Goal: Task Accomplishment & Management: Use online tool/utility

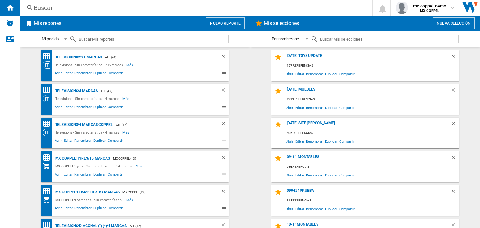
click at [145, 5] on div "Buscar" at bounding box center [195, 7] width 322 height 9
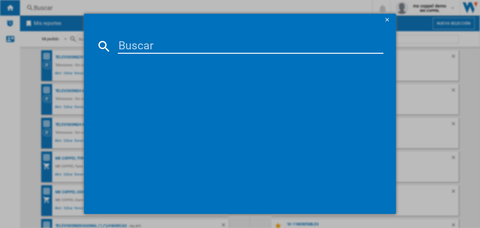
click at [390, 19] on ng-md-icon "getI18NText('BUTTONS.CLOSE_DIALOG')" at bounding box center [388, 21] width 8 height 8
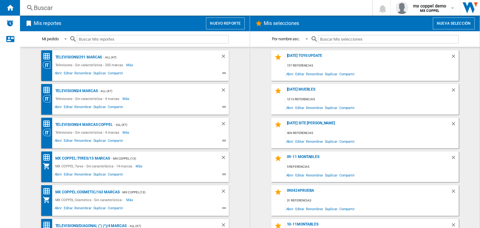
click at [228, 26] on button "Nuevo reporte" at bounding box center [225, 24] width 39 height 12
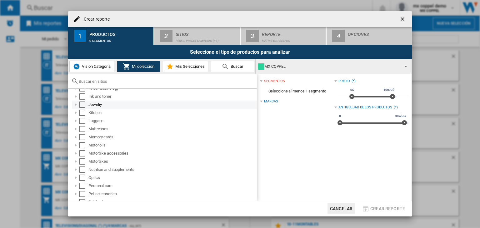
scroll to position [346, 0]
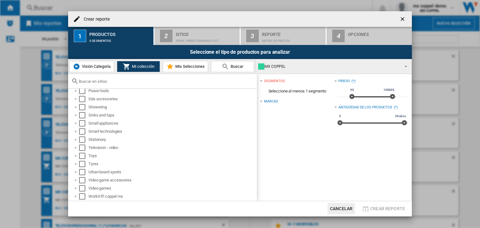
click at [84, 64] on span "Visión Categoría" at bounding box center [95, 66] width 30 height 5
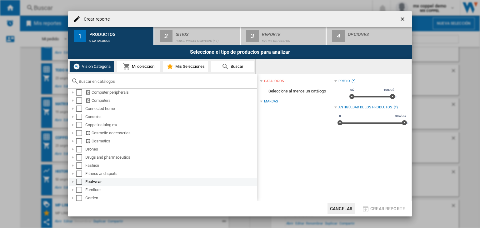
scroll to position [94, 0]
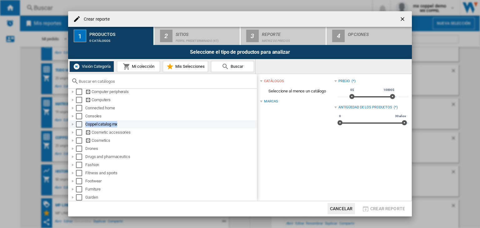
drag, startPoint x: 124, startPoint y: 126, endPoint x: 86, endPoint y: 126, distance: 37.5
click at [86, 126] on div "Coppel catalog mx" at bounding box center [170, 124] width 171 height 6
copy div "Coppel catalog mx"
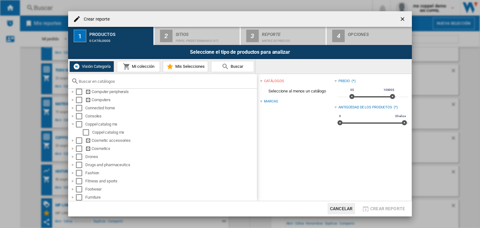
click at [129, 69] on md-icon at bounding box center [127, 67] width 8 height 8
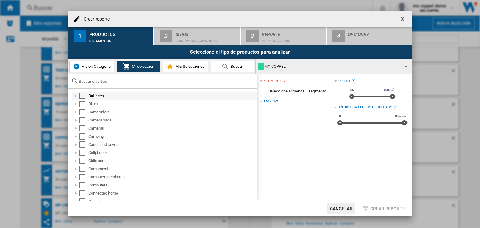
click at [74, 97] on div at bounding box center [76, 96] width 6 height 6
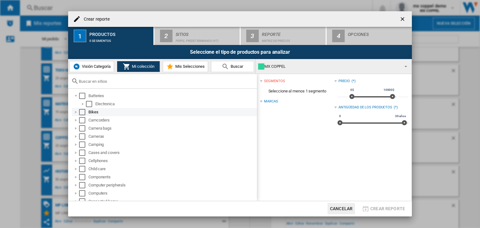
click at [74, 113] on div at bounding box center [76, 112] width 6 height 6
click at [72, 129] on ol "Deportes Juguetes Motos y movilidad" at bounding box center [164, 128] width 185 height 24
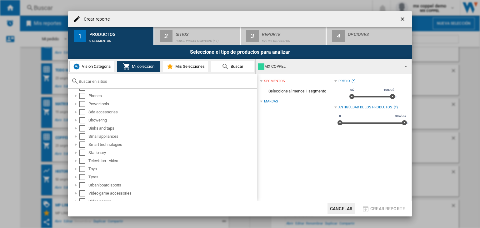
scroll to position [379, 0]
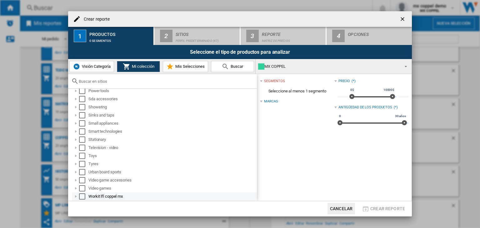
click at [77, 195] on div at bounding box center [76, 197] width 6 height 6
click at [76, 188] on div at bounding box center [76, 188] width 6 height 6
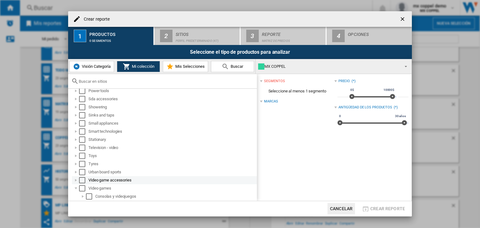
click at [78, 181] on div at bounding box center [76, 180] width 6 height 6
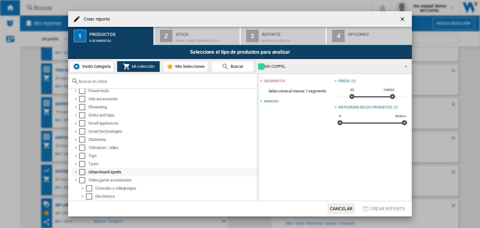
click at [77, 175] on div at bounding box center [76, 172] width 6 height 6
click at [77, 165] on div at bounding box center [76, 164] width 6 height 6
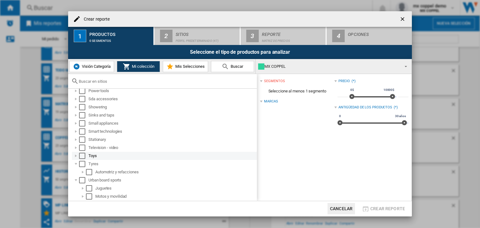
drag, startPoint x: 77, startPoint y: 158, endPoint x: 77, endPoint y: 153, distance: 4.7
click at [77, 157] on div at bounding box center [76, 156] width 6 height 6
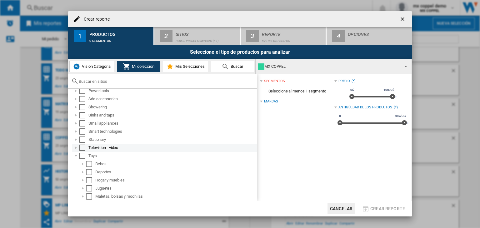
click at [76, 146] on div at bounding box center [76, 148] width 6 height 6
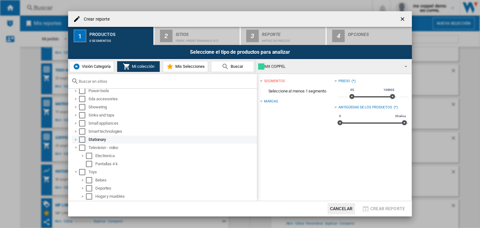
click at [76, 137] on div at bounding box center [76, 140] width 6 height 6
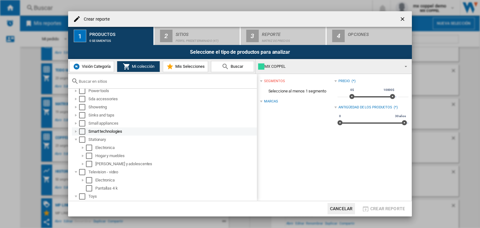
click at [75, 129] on div at bounding box center [76, 132] width 6 height 6
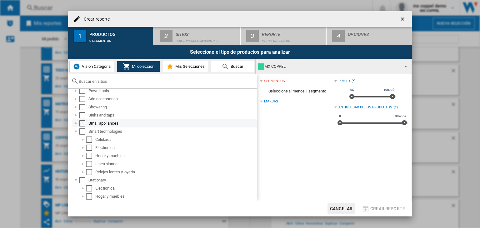
drag, startPoint x: 75, startPoint y: 123, endPoint x: 76, endPoint y: 117, distance: 5.6
click at [75, 123] on div at bounding box center [76, 123] width 6 height 6
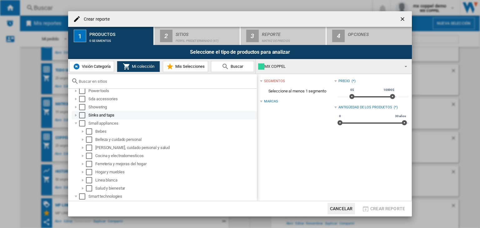
click at [76, 113] on div at bounding box center [76, 115] width 6 height 6
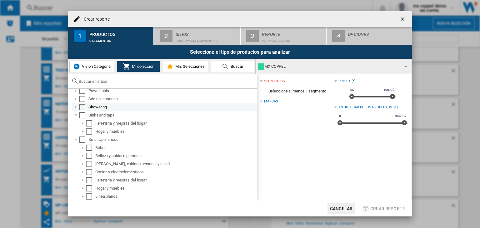
click at [76, 108] on div at bounding box center [76, 107] width 6 height 6
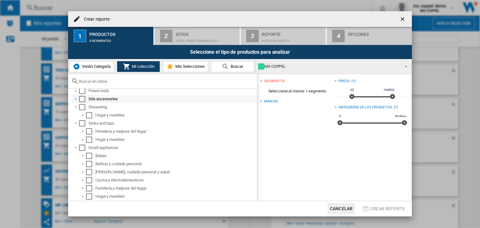
click at [77, 102] on div at bounding box center [76, 99] width 6 height 6
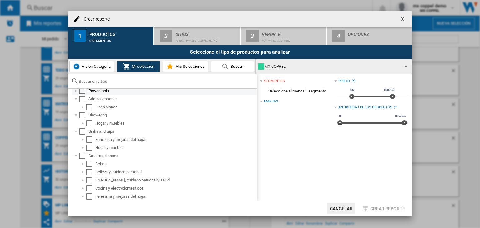
click at [75, 93] on div at bounding box center [76, 91] width 6 height 6
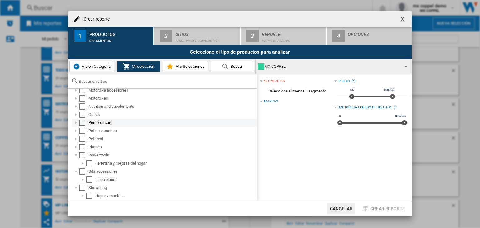
scroll to position [285, 0]
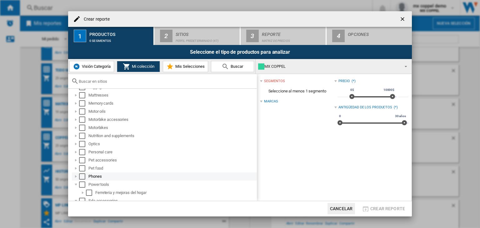
click at [76, 177] on div at bounding box center [76, 177] width 6 height 6
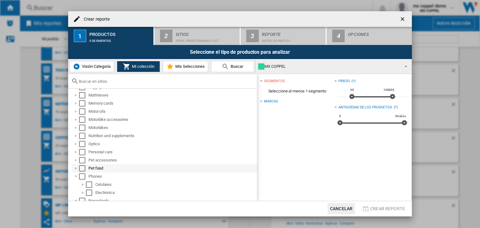
click at [75, 170] on div at bounding box center [76, 168] width 6 height 6
click at [76, 161] on div at bounding box center [76, 160] width 6 height 6
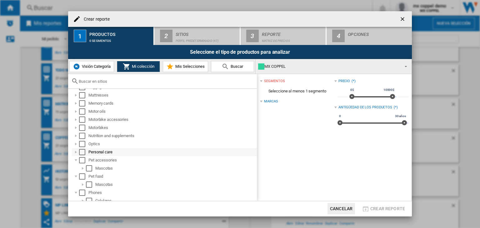
click at [74, 150] on div at bounding box center [76, 152] width 6 height 6
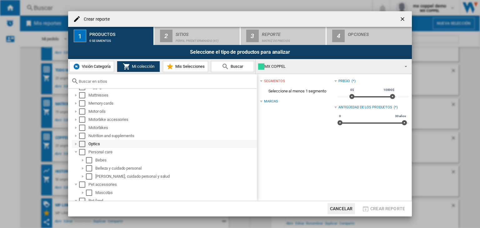
click at [75, 144] on div at bounding box center [76, 144] width 6 height 6
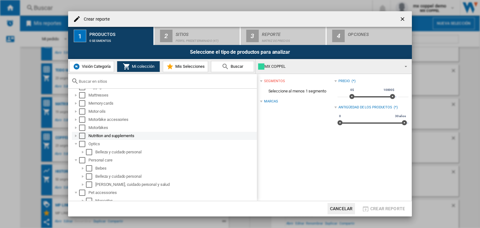
click at [75, 134] on div at bounding box center [76, 136] width 6 height 6
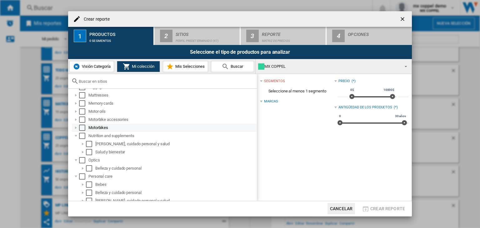
click at [73, 127] on div at bounding box center [76, 128] width 6 height 6
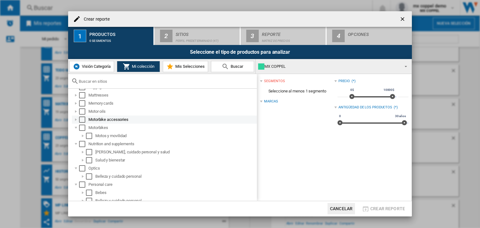
click at [74, 121] on div at bounding box center [76, 120] width 6 height 6
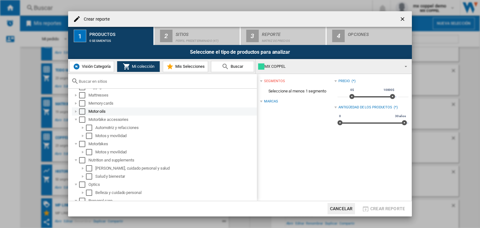
click at [74, 111] on div at bounding box center [76, 112] width 6 height 6
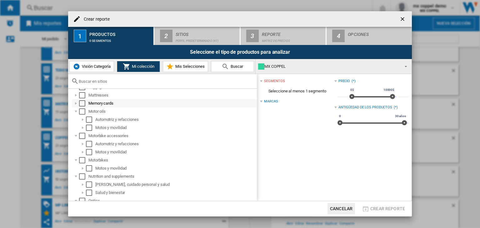
click at [76, 107] on div "Memory cards" at bounding box center [164, 103] width 185 height 8
click at [76, 97] on div at bounding box center [76, 95] width 6 height 6
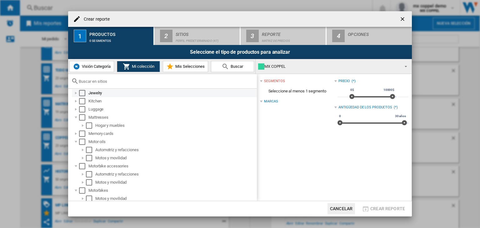
scroll to position [254, 0]
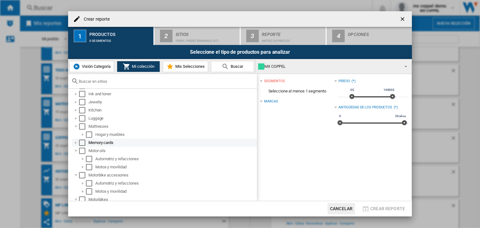
click at [77, 142] on div at bounding box center [76, 143] width 6 height 6
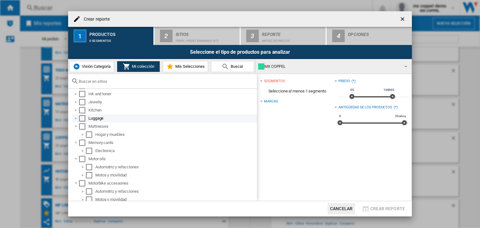
click at [75, 119] on div at bounding box center [76, 118] width 6 height 6
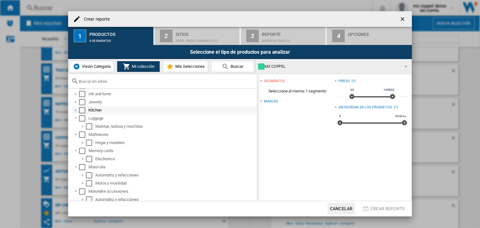
click at [75, 112] on div at bounding box center [76, 110] width 6 height 6
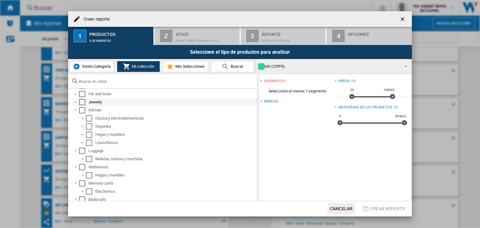
click at [75, 104] on div at bounding box center [76, 102] width 6 height 6
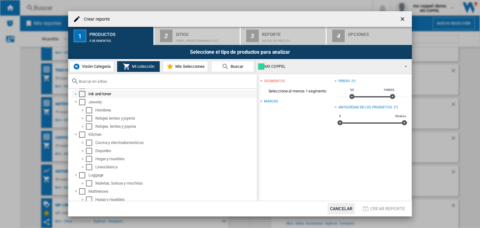
click at [75, 97] on div "Ink and toner" at bounding box center [164, 94] width 185 height 8
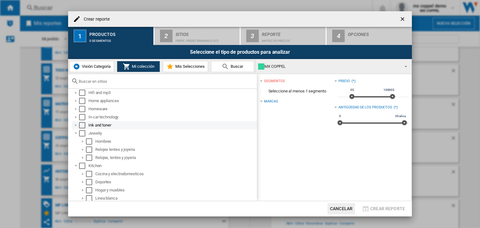
scroll to position [191, 0]
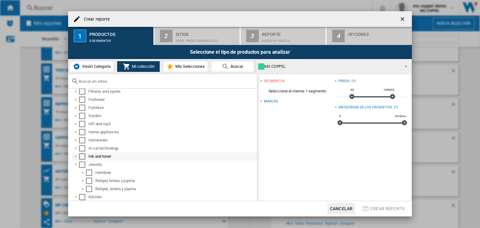
click at [76, 157] on div at bounding box center [76, 157] width 6 height 6
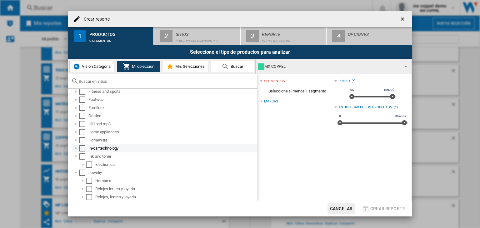
click at [75, 150] on div at bounding box center [76, 148] width 6 height 6
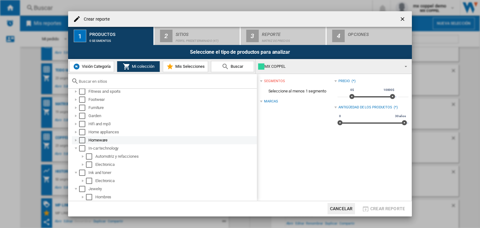
click at [76, 140] on div at bounding box center [76, 140] width 6 height 6
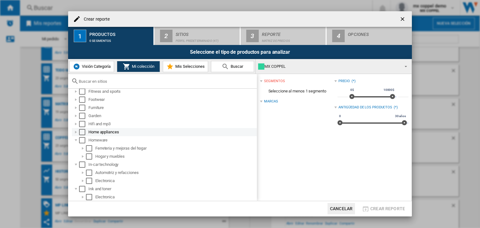
click at [74, 132] on div at bounding box center [76, 132] width 6 height 6
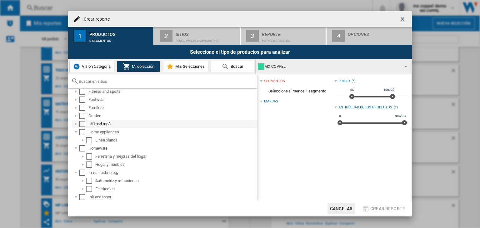
click at [75, 121] on div at bounding box center [76, 124] width 6 height 6
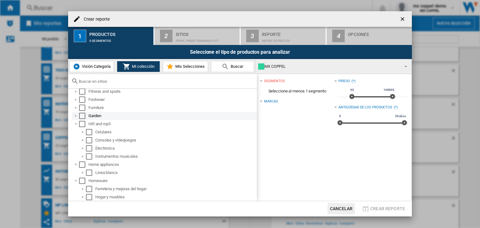
click at [76, 116] on div at bounding box center [76, 116] width 6 height 6
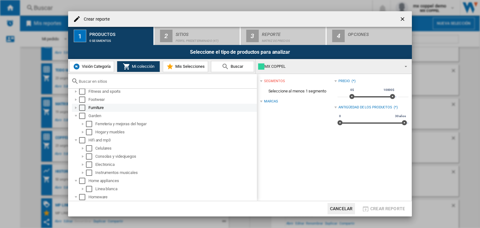
click at [76, 107] on div at bounding box center [76, 108] width 6 height 6
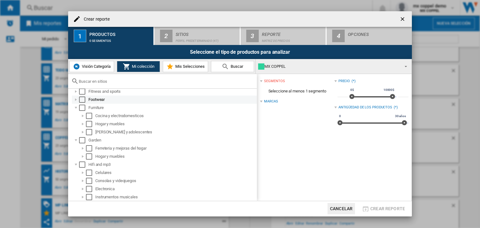
click at [74, 100] on div at bounding box center [76, 100] width 6 height 6
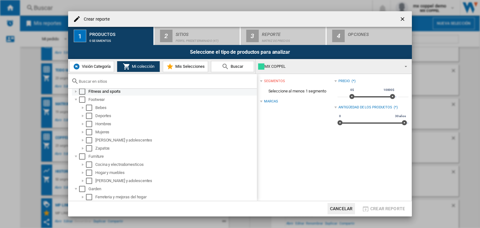
click at [76, 92] on div at bounding box center [76, 91] width 6 height 6
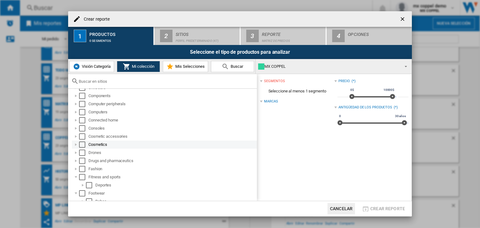
scroll to position [98, 0]
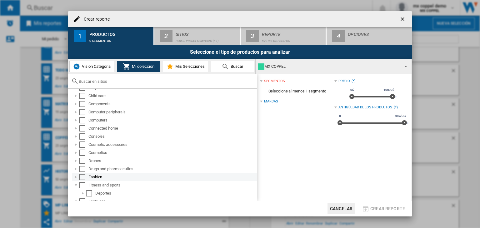
click at [75, 180] on div at bounding box center [76, 177] width 6 height 6
click at [76, 169] on div at bounding box center [76, 169] width 6 height 6
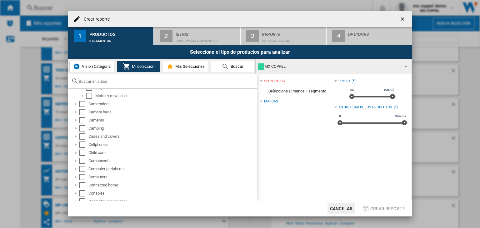
scroll to position [0, 0]
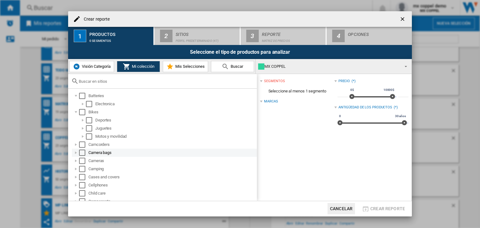
click at [76, 155] on div at bounding box center [76, 153] width 6 height 6
click at [76, 163] on ol "Electronica" at bounding box center [164, 161] width 185 height 8
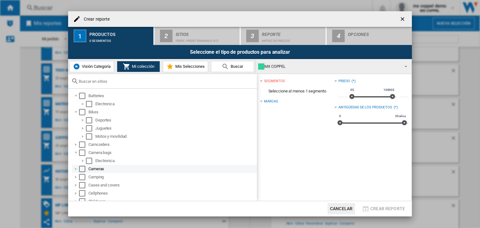
click at [75, 169] on div at bounding box center [76, 169] width 6 height 6
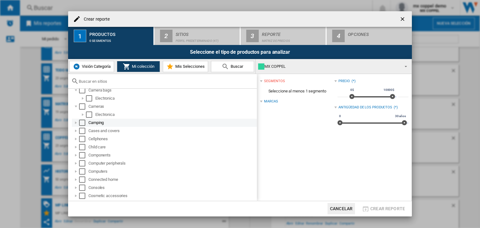
click at [76, 126] on div at bounding box center [76, 123] width 6 height 6
click at [76, 133] on ol "Deportes Hogar y muebles" at bounding box center [164, 135] width 185 height 16
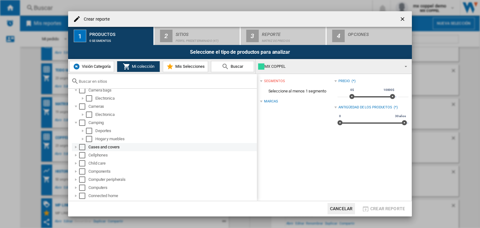
click at [76, 150] on div at bounding box center [76, 147] width 6 height 6
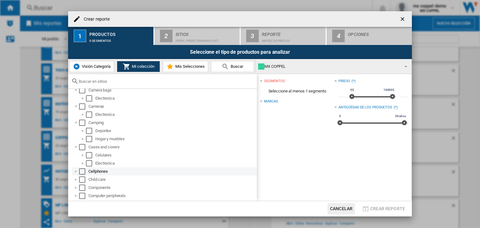
click at [76, 172] on div at bounding box center [76, 172] width 6 height 6
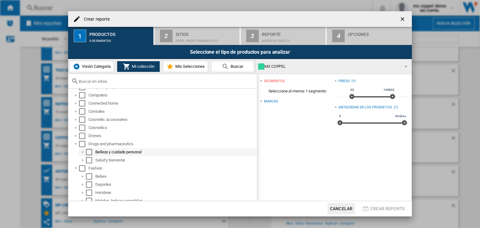
scroll to position [156, 0]
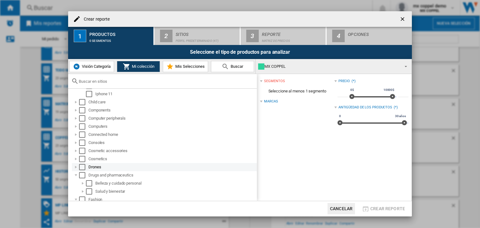
click at [75, 167] on div at bounding box center [76, 167] width 6 height 6
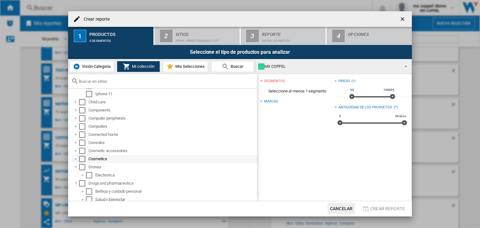
click at [74, 157] on div at bounding box center [76, 159] width 6 height 6
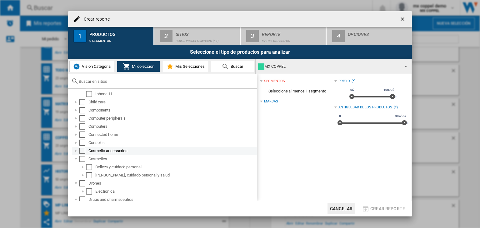
click at [75, 149] on div at bounding box center [76, 151] width 6 height 6
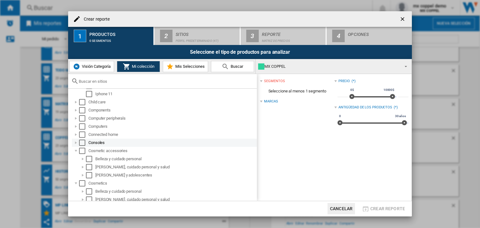
click at [76, 142] on div at bounding box center [76, 143] width 6 height 6
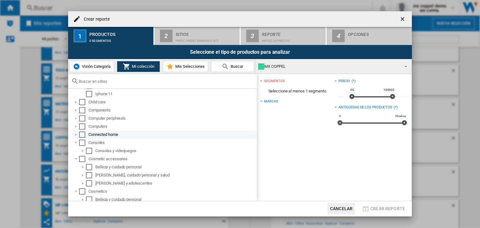
click at [75, 134] on div at bounding box center [76, 135] width 6 height 6
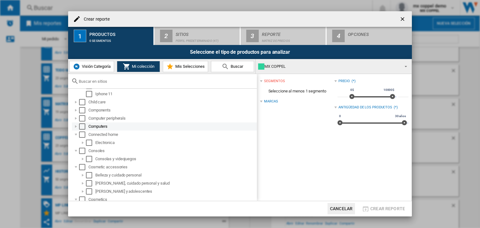
click at [75, 128] on div at bounding box center [76, 127] width 6 height 6
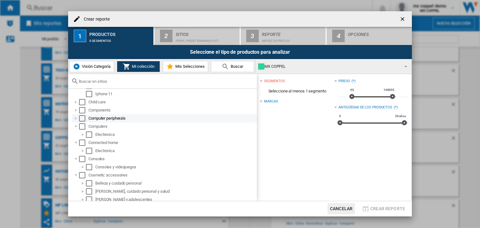
click at [75, 119] on div at bounding box center [76, 118] width 6 height 6
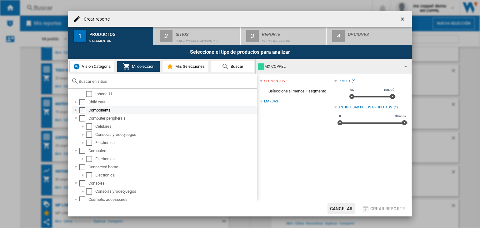
click at [75, 112] on div at bounding box center [76, 110] width 6 height 6
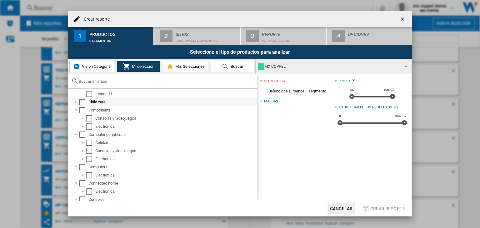
click at [78, 103] on div at bounding box center [76, 102] width 6 height 6
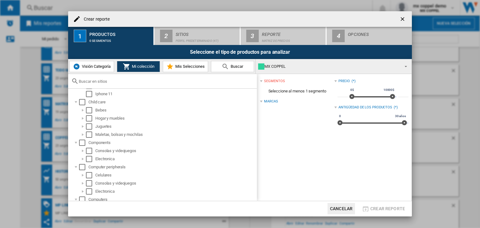
click at [88, 68] on span "Visión Categoría" at bounding box center [95, 66] width 30 height 5
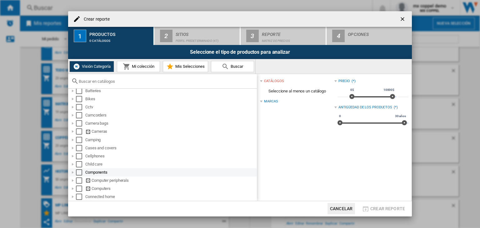
scroll to position [0, 0]
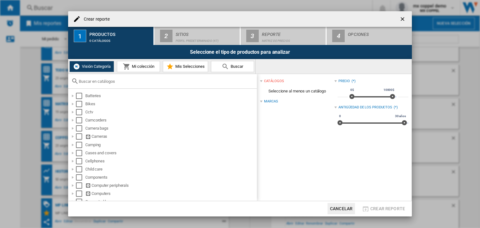
click at [190, 23] on div "Crear reporte" at bounding box center [240, 19] width 344 height 16
click at [142, 72] on button "Mi colección" at bounding box center [138, 66] width 43 height 11
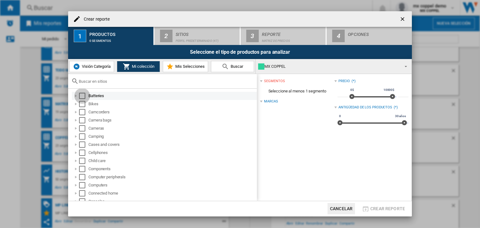
click at [85, 97] on div "Select" at bounding box center [82, 96] width 6 height 6
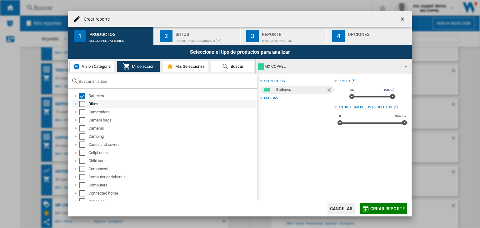
click at [84, 105] on div "Select" at bounding box center [82, 104] width 6 height 6
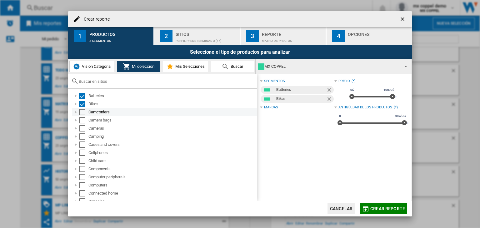
click at [83, 114] on div "Select" at bounding box center [82, 112] width 6 height 6
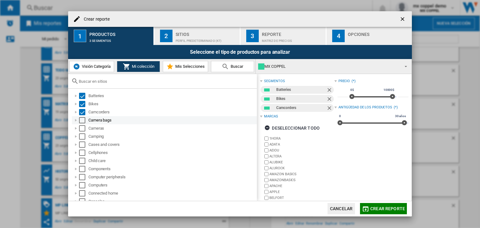
click at [81, 122] on div "Select" at bounding box center [82, 120] width 6 height 6
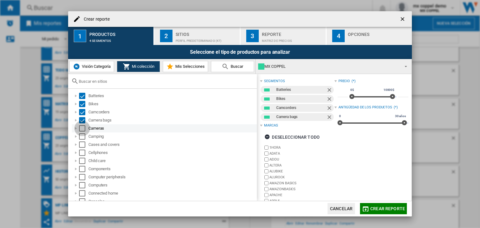
click at [83, 128] on div "Select" at bounding box center [82, 128] width 6 height 6
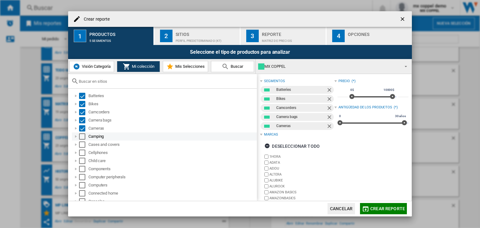
click at [82, 135] on div "Select" at bounding box center [82, 137] width 6 height 6
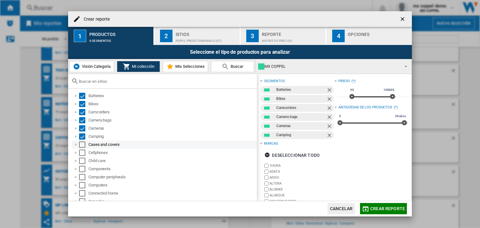
click at [81, 143] on div "Select" at bounding box center [82, 145] width 6 height 6
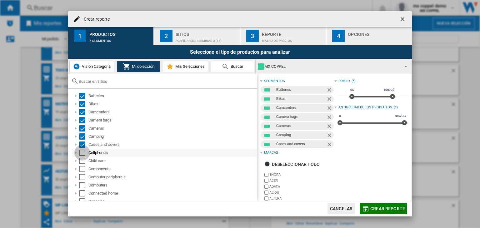
click at [80, 150] on div "Select" at bounding box center [82, 153] width 6 height 6
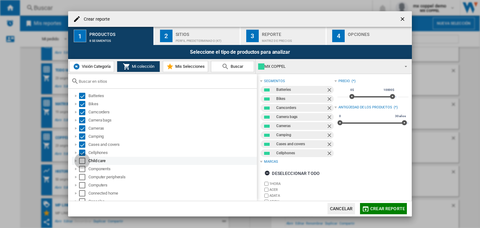
click at [82, 162] on div "Select" at bounding box center [82, 161] width 6 height 6
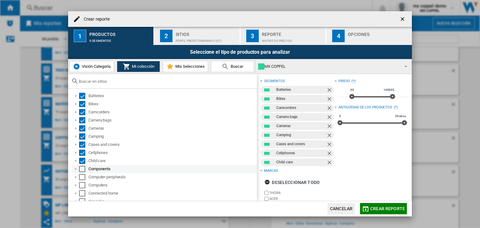
click at [84, 170] on div "Select" at bounding box center [82, 169] width 6 height 6
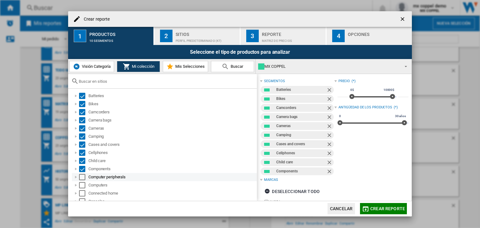
click at [84, 175] on div "Select" at bounding box center [82, 177] width 6 height 6
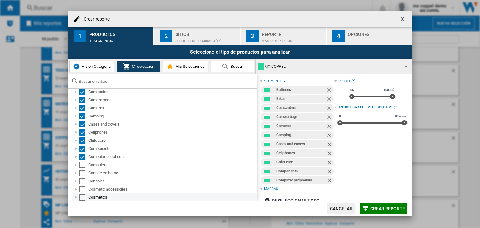
scroll to position [63, 0]
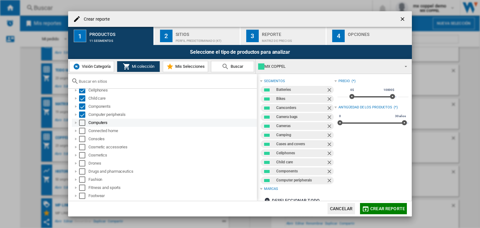
click at [81, 122] on div "Select" at bounding box center [82, 123] width 6 height 6
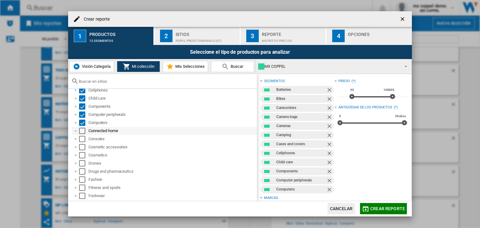
click at [80, 134] on div "Connected home" at bounding box center [164, 131] width 185 height 8
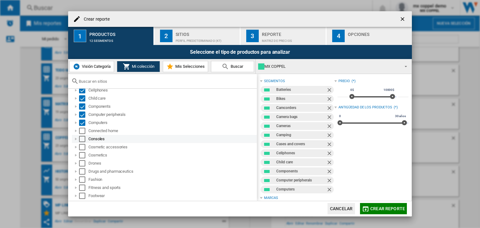
click at [80, 140] on div "Select" at bounding box center [82, 139] width 6 height 6
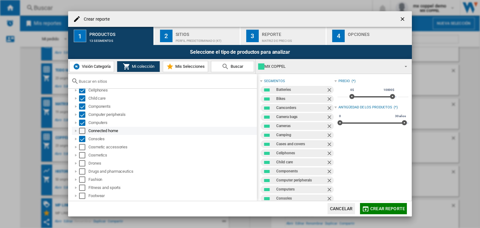
click at [82, 131] on div "Select" at bounding box center [82, 131] width 6 height 6
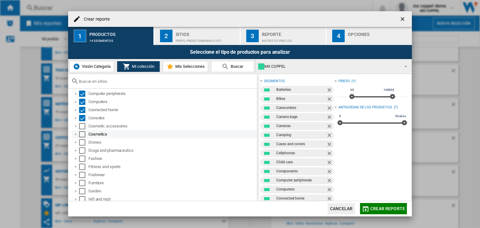
scroll to position [94, 0]
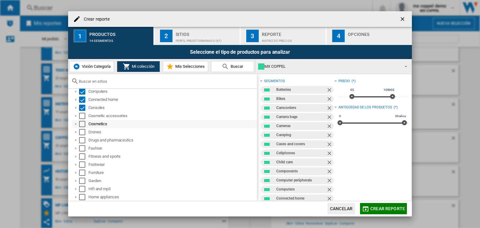
drag, startPoint x: 86, startPoint y: 117, endPoint x: 85, endPoint y: 123, distance: 6.6
click at [86, 116] on md-checkbox "Select" at bounding box center [83, 116] width 9 height 6
click at [86, 125] on md-checkbox "Select" at bounding box center [83, 124] width 9 height 6
click at [81, 133] on div "Select" at bounding box center [82, 132] width 6 height 6
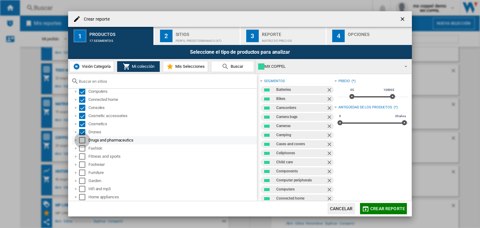
click at [80, 139] on div "Select" at bounding box center [82, 140] width 6 height 6
click at [82, 148] on div "Select" at bounding box center [82, 148] width 6 height 6
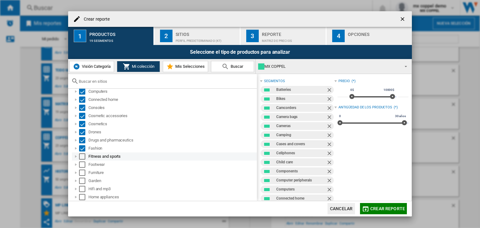
click at [82, 155] on div "Select" at bounding box center [82, 157] width 6 height 6
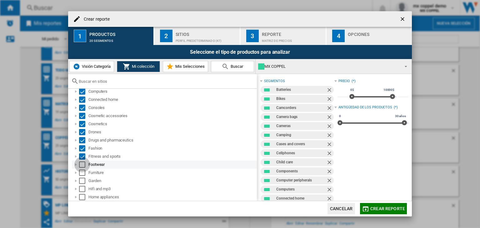
click at [83, 167] on div "Select" at bounding box center [82, 165] width 6 height 6
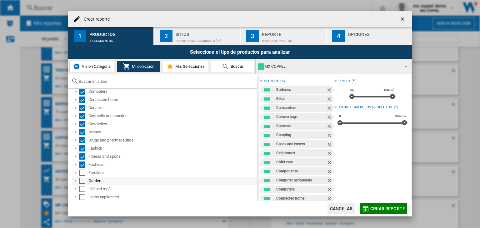
click at [83, 177] on div "Garden" at bounding box center [164, 181] width 185 height 8
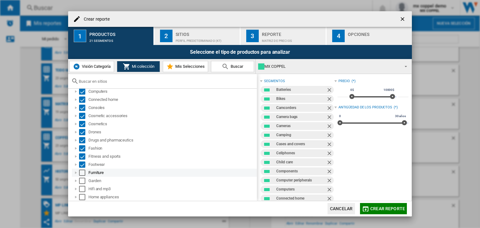
click at [82, 173] on div "Select" at bounding box center [82, 173] width 6 height 6
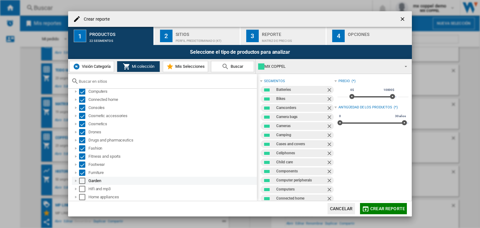
click at [81, 180] on div "Select" at bounding box center [82, 181] width 6 height 6
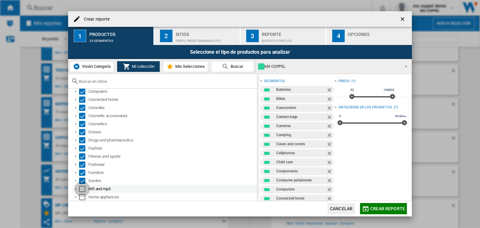
click at [83, 190] on div "Select" at bounding box center [82, 189] width 6 height 6
click at [82, 197] on div "Select" at bounding box center [82, 197] width 6 height 6
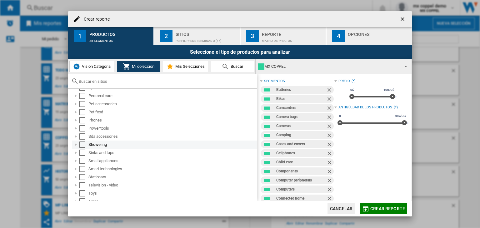
scroll to position [346, 0]
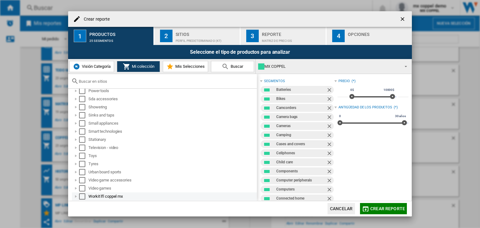
click at [84, 197] on div "Select" at bounding box center [82, 197] width 6 height 6
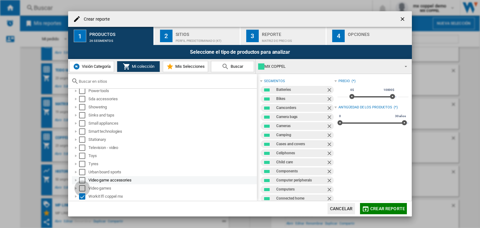
drag, startPoint x: 84, startPoint y: 189, endPoint x: 83, endPoint y: 184, distance: 5.2
click at [84, 189] on div "Select" at bounding box center [82, 188] width 6 height 6
click at [83, 182] on div "Select" at bounding box center [82, 180] width 6 height 6
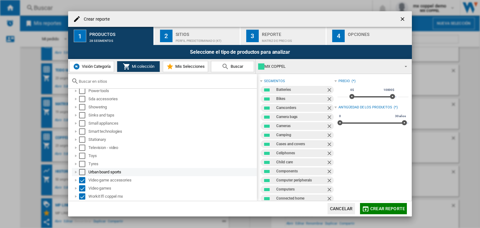
click at [82, 174] on div "Select" at bounding box center [82, 172] width 6 height 6
click at [80, 163] on div "Select" at bounding box center [82, 164] width 6 height 6
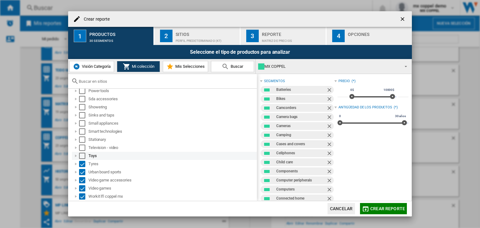
click at [81, 155] on div "Select" at bounding box center [82, 156] width 6 height 6
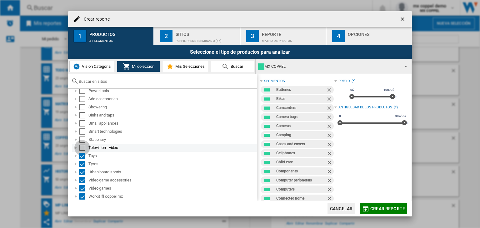
click at [82, 149] on div "Select" at bounding box center [82, 148] width 6 height 6
click at [82, 139] on div "Select" at bounding box center [82, 140] width 6 height 6
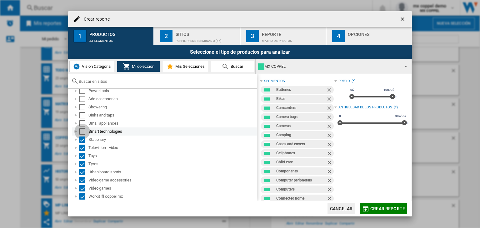
click at [83, 130] on div "Select" at bounding box center [82, 132] width 6 height 6
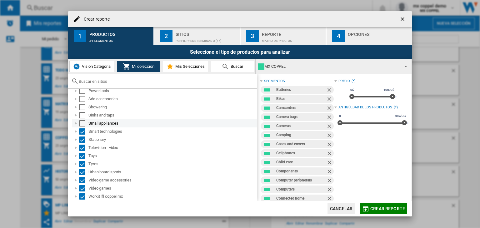
click at [83, 123] on div "Select" at bounding box center [82, 123] width 6 height 6
click at [81, 113] on div "Select" at bounding box center [82, 115] width 6 height 6
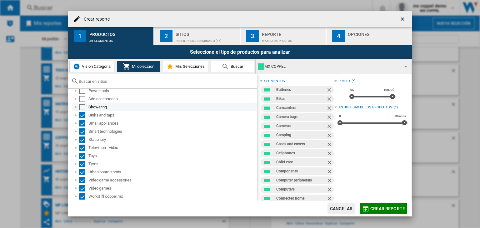
click at [83, 104] on div "Select" at bounding box center [82, 107] width 6 height 6
click at [81, 97] on div "Select" at bounding box center [82, 99] width 6 height 6
click at [82, 88] on div at bounding box center [162, 81] width 189 height 15
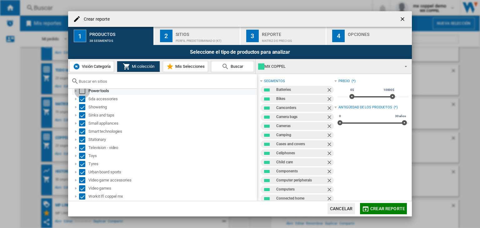
click at [83, 89] on div "Select" at bounding box center [82, 91] width 6 height 6
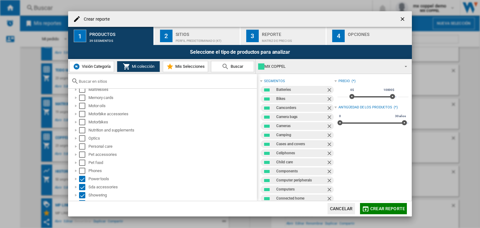
scroll to position [221, 0]
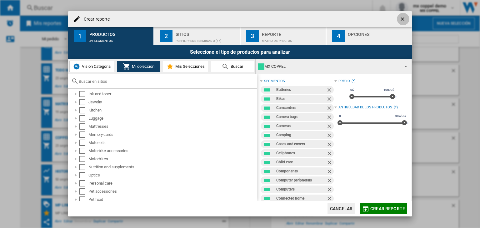
click at [405, 23] on ng-md-icon "getI18NText('BUTTONS.CLOSE_DIALOG')" at bounding box center [404, 20] width 8 height 8
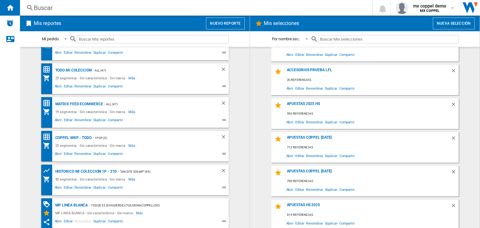
click at [240, 24] on button "Nuevo reporte" at bounding box center [225, 24] width 39 height 12
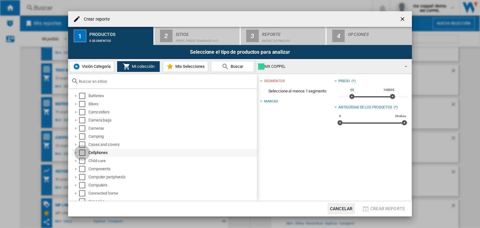
click at [83, 154] on div "Select" at bounding box center [82, 153] width 6 height 6
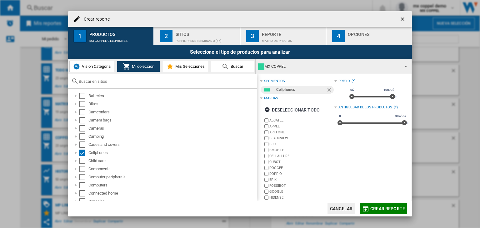
click at [392, 210] on span "Crear reporte" at bounding box center [388, 208] width 35 height 5
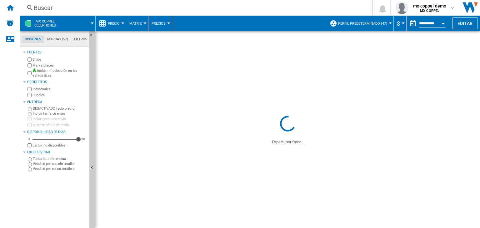
click at [358, 27] on button "Perfil predeterminado (47)" at bounding box center [364, 24] width 52 height 16
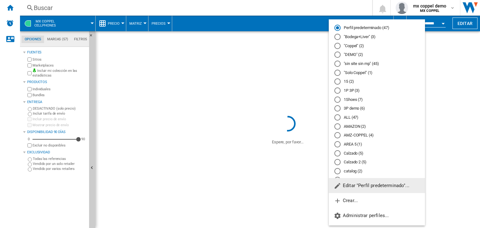
click at [357, 71] on md-radio-button ""Solo Coppel" (1)" at bounding box center [377, 73] width 85 height 6
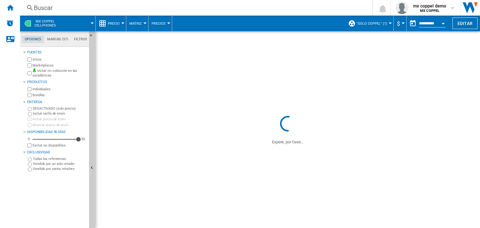
click at [122, 22] on button "Precio" at bounding box center [115, 24] width 15 height 16
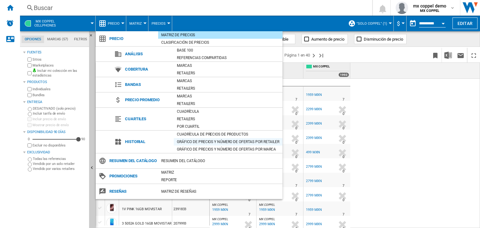
click at [201, 139] on div "Gráfico de precios y número de ofertas por retailer" at bounding box center [228, 142] width 109 height 6
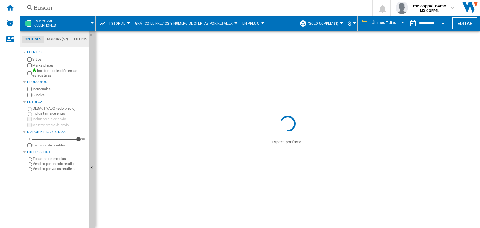
click at [245, 24] on span "En precio" at bounding box center [251, 24] width 17 height 4
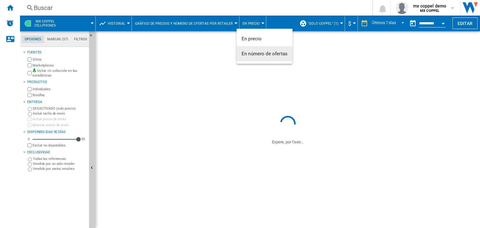
click at [249, 57] on button "En número de ofertas" at bounding box center [265, 53] width 56 height 15
